Goal: Task Accomplishment & Management: Complete application form

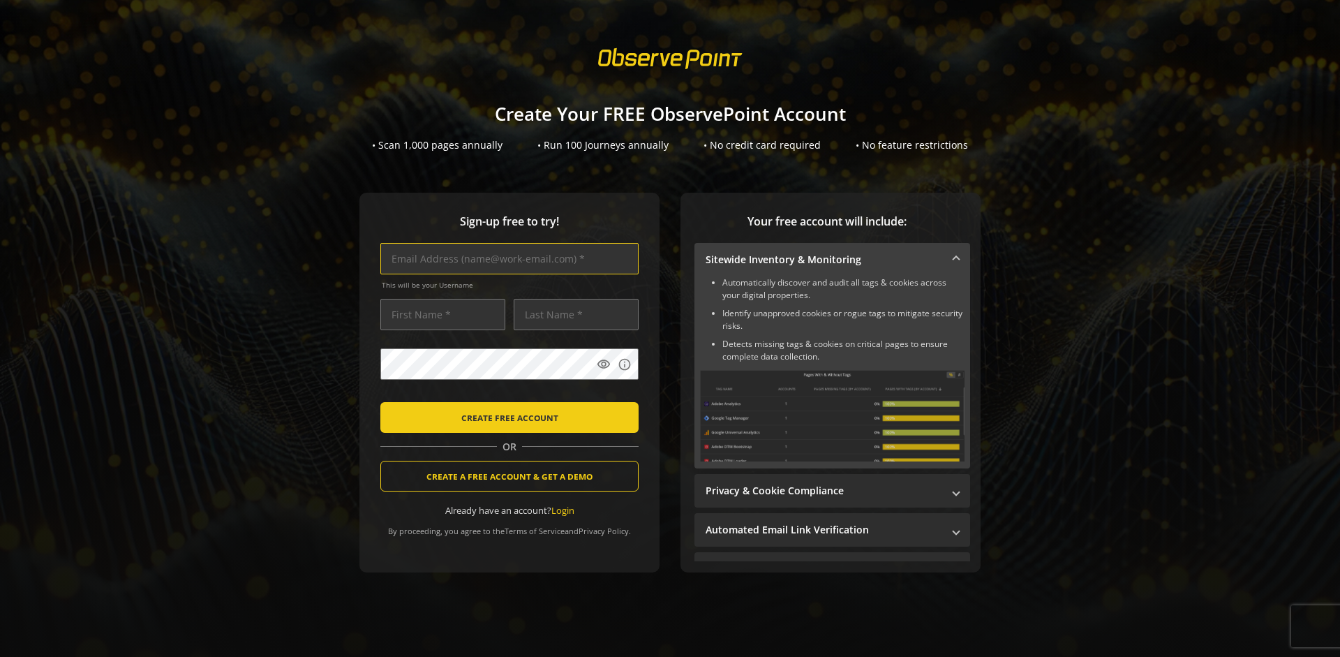
click at [506, 258] on input "text" at bounding box center [509, 258] width 258 height 31
type input "[EMAIL_ADDRESS][DOMAIN_NAME]"
click at [439, 314] on input "text" at bounding box center [442, 314] width 125 height 31
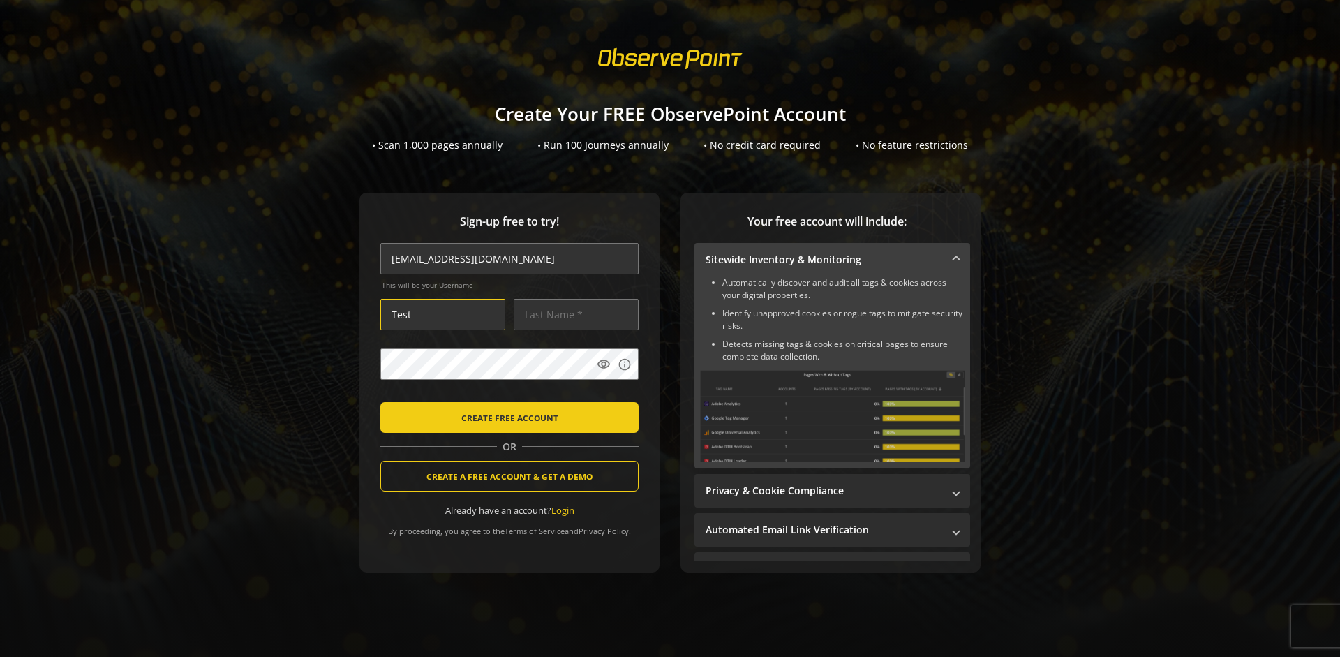
type input "Test"
click at [572, 314] on input "text" at bounding box center [576, 314] width 125 height 31
type input "Test"
click at [685, 396] on body "Loading... Create Your FREE ObservePoint Account • Scan 1,000 pages annually • …" at bounding box center [670, 328] width 1340 height 657
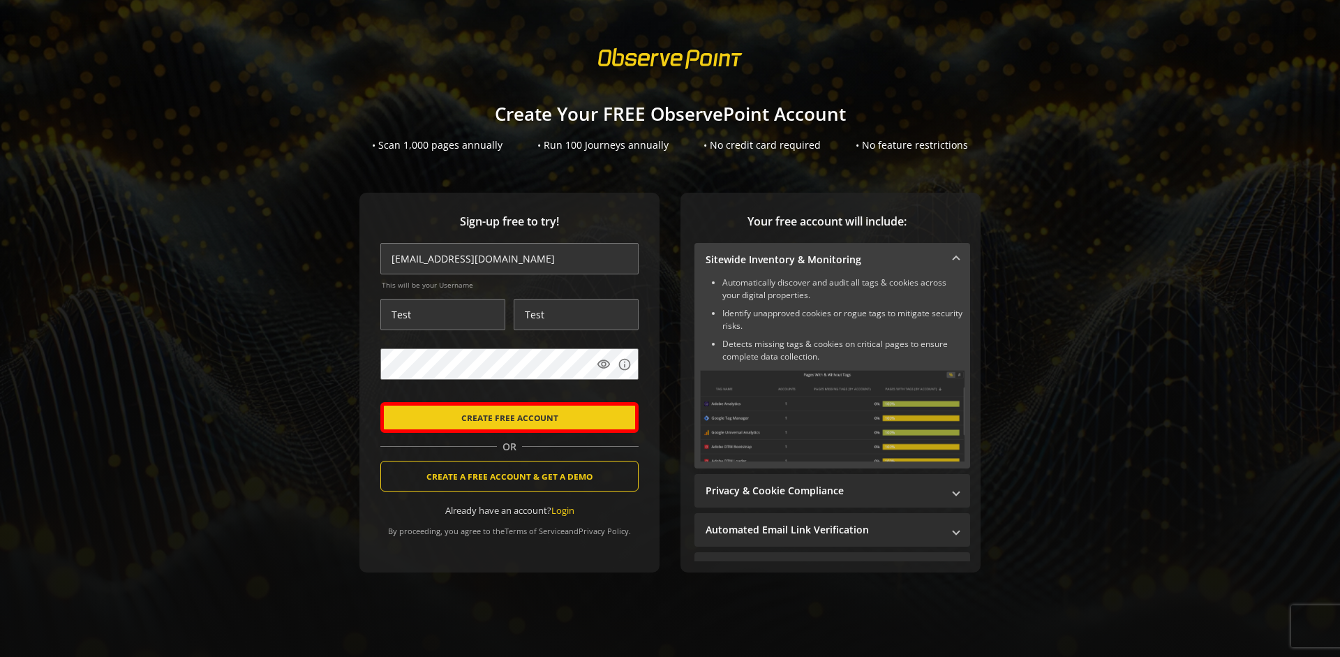
click at [506, 417] on span "CREATE FREE ACCOUNT" at bounding box center [509, 417] width 97 height 25
